Goal: Task Accomplishment & Management: Complete application form

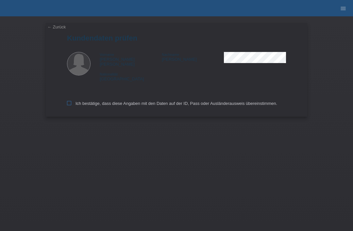
click at [67, 105] on label "Ich bestätige, dass diese Angaben mit den Daten auf der ID, Pass oder Ausländer…" at bounding box center [172, 103] width 210 height 5
click at [67, 105] on input "Ich bestätige, dass diese Angaben mit den Daten auf der ID, Pass oder Ausländer…" at bounding box center [69, 103] width 4 height 4
checkbox input "true"
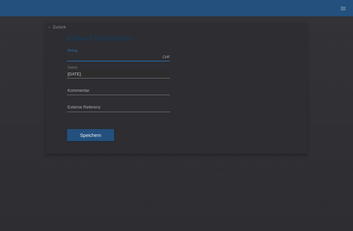
click at [109, 55] on input "text" at bounding box center [118, 57] width 103 height 8
click at [98, 157] on div "← Zurück Einkauf hinzufügen CHF error Betrag 14.10.2025 error" at bounding box center [176, 123] width 353 height 215
click at [112, 56] on input "text" at bounding box center [118, 57] width 103 height 8
click at [111, 90] on input "text" at bounding box center [118, 91] width 103 height 8
type input "2990.00"
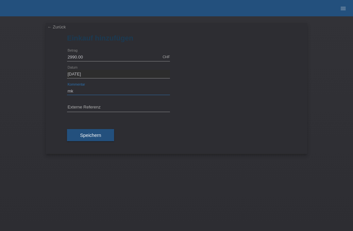
type input "m"
type input "MK CITY GO"
click at [83, 133] on span "Speichern" at bounding box center [90, 135] width 21 height 5
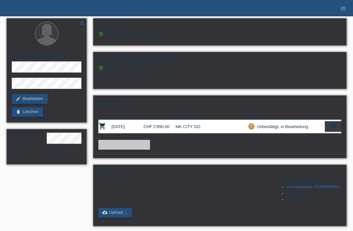
scroll to position [7, 0]
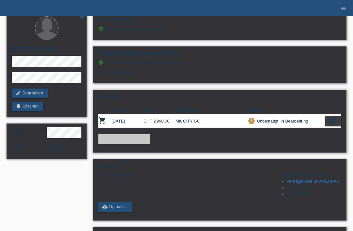
click at [112, 144] on link "add_shopping_cart Einkauf hinzufügen" at bounding box center [124, 139] width 52 height 10
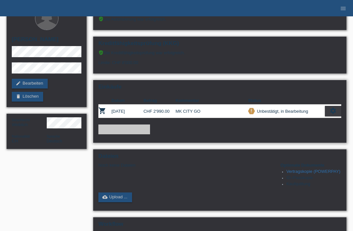
scroll to position [17, 0]
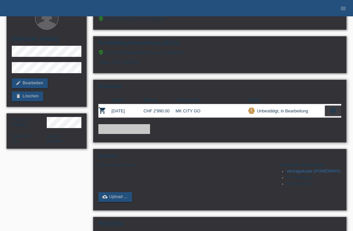
click at [112, 134] on link "add_shopping_cart Einkauf hinzufügen" at bounding box center [124, 129] width 52 height 10
click at [108, 134] on link "add_shopping_cart Einkauf hinzufügen" at bounding box center [124, 129] width 52 height 10
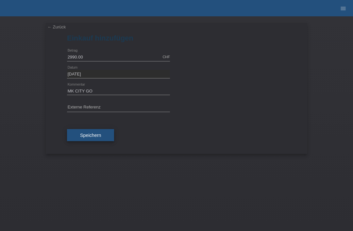
click at [86, 138] on span "Speichern" at bounding box center [90, 135] width 21 height 5
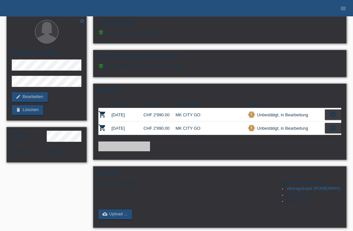
scroll to position [3, 0]
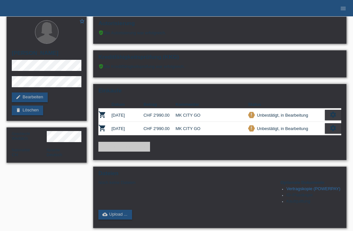
click at [332, 134] on div "settings" at bounding box center [333, 128] width 16 height 10
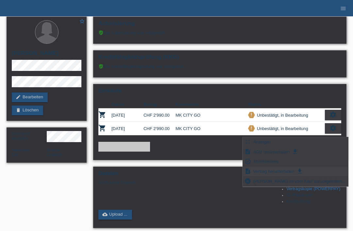
click at [295, 172] on div "description Vertrag herunterladen get_app" at bounding box center [295, 172] width 105 height 10
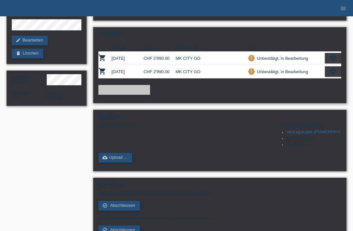
scroll to position [0, 0]
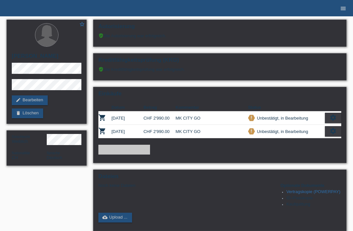
click at [348, 9] on link "menu" at bounding box center [343, 8] width 13 height 4
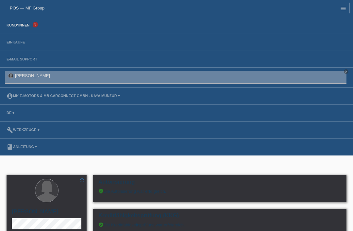
click at [20, 27] on link "Kund*innen" at bounding box center [17, 25] width 29 height 4
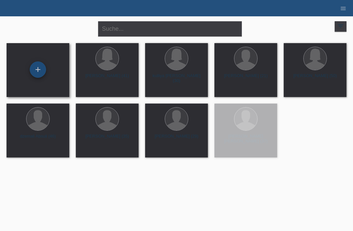
click at [36, 70] on div "+" at bounding box center [38, 69] width 16 height 11
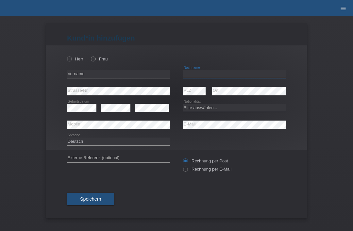
click at [247, 72] on input "text" at bounding box center [234, 74] width 103 height 8
type input "FUCHS"
click at [122, 74] on input "text" at bounding box center [118, 74] width 103 height 8
type input "[PERSON_NAME]"
click at [224, 108] on select "Bitte auswählen... Schweiz Deutschland Liechtenstein Österreich ------------ Af…" at bounding box center [234, 108] width 103 height 8
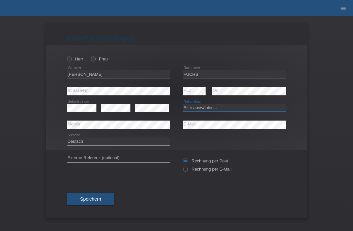
select select "CH"
click at [66, 56] on icon at bounding box center [66, 56] width 0 height 0
click at [71, 59] on input "Herr" at bounding box center [69, 59] width 4 height 4
radio input "true"
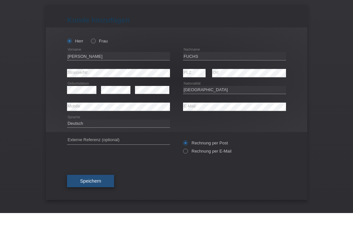
click at [87, 193] on button "Speichern" at bounding box center [90, 199] width 47 height 12
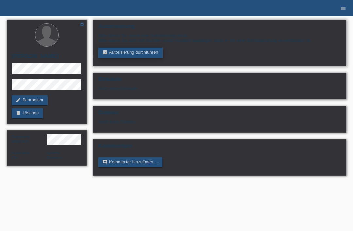
click at [113, 58] on link "assignment_turned_in Autorisierung durchführen" at bounding box center [130, 53] width 64 height 10
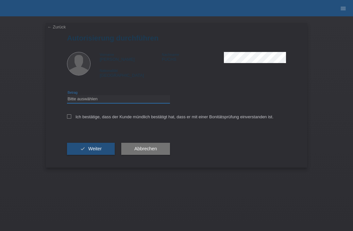
click at [76, 103] on select "Bitte auswählen CHF 1.00 - CHF 499.00 CHF 500.00 - CHF 1'999.00 CHF 2'000.00 - …" at bounding box center [118, 99] width 103 height 8
select select "3"
click at [61, 121] on div "← Zurück Autorisierung durchführen Vorname marcel niklaus Nachname FUCHS Nation…" at bounding box center [177, 95] width 262 height 145
click at [69, 119] on icon at bounding box center [69, 116] width 4 height 4
click at [69, 119] on input "Ich bestätige, dass der Kunde mündlich bestätigt hat, dass er mit einer Bonität…" at bounding box center [69, 116] width 4 height 4
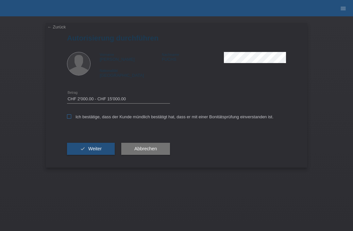
checkbox input "true"
click at [79, 155] on button "check Weiter" at bounding box center [91, 149] width 48 height 12
